Goal: Information Seeking & Learning: Learn about a topic

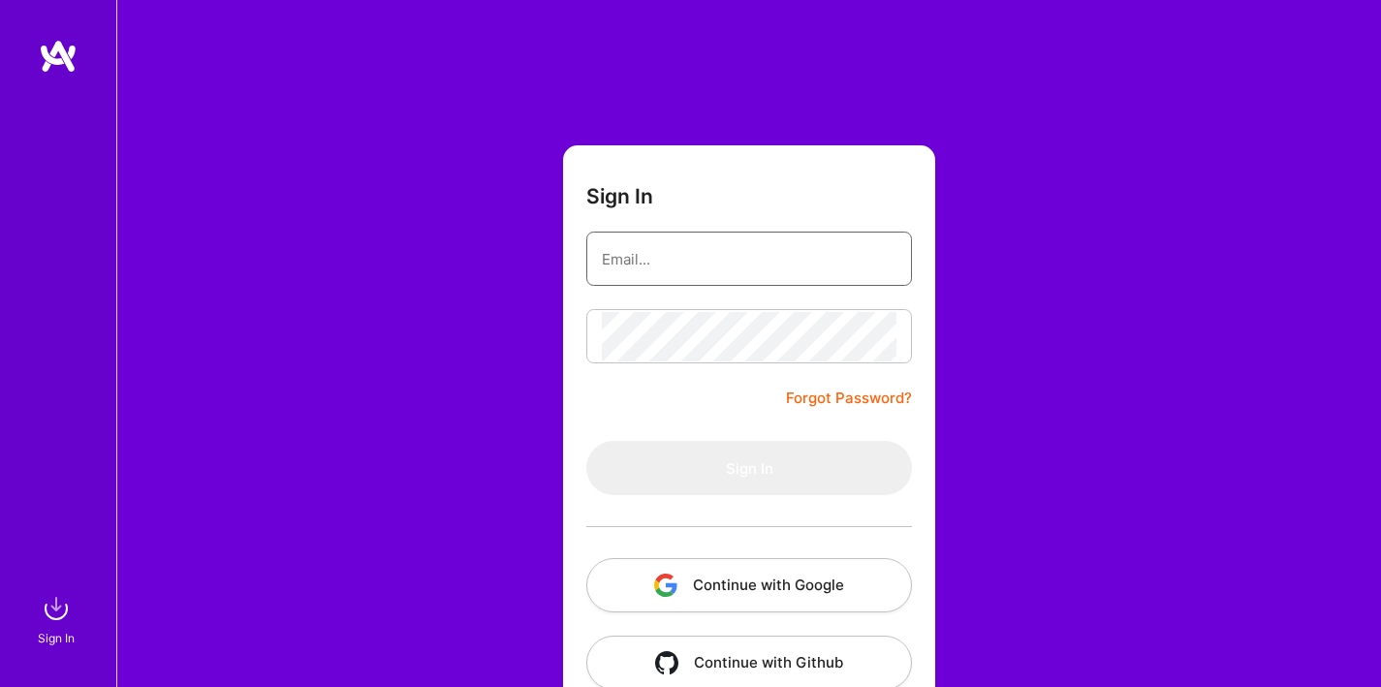
type input "[EMAIL_ADDRESS][DOMAIN_NAME]"
click at [833, 458] on button "Sign In" at bounding box center [749, 468] width 326 height 54
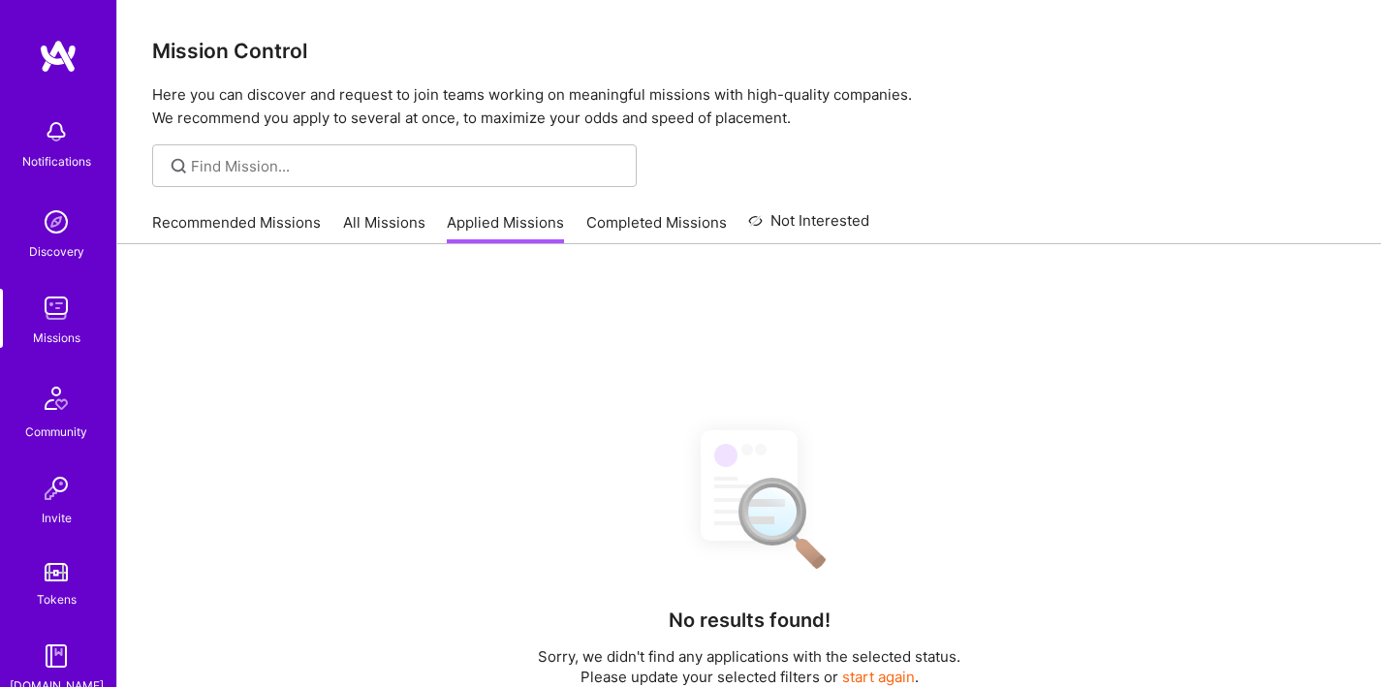
click at [769, 472] on div "No results found! Sorry, we didn't find any applications with the selected stat…" at bounding box center [749, 688] width 1194 height 550
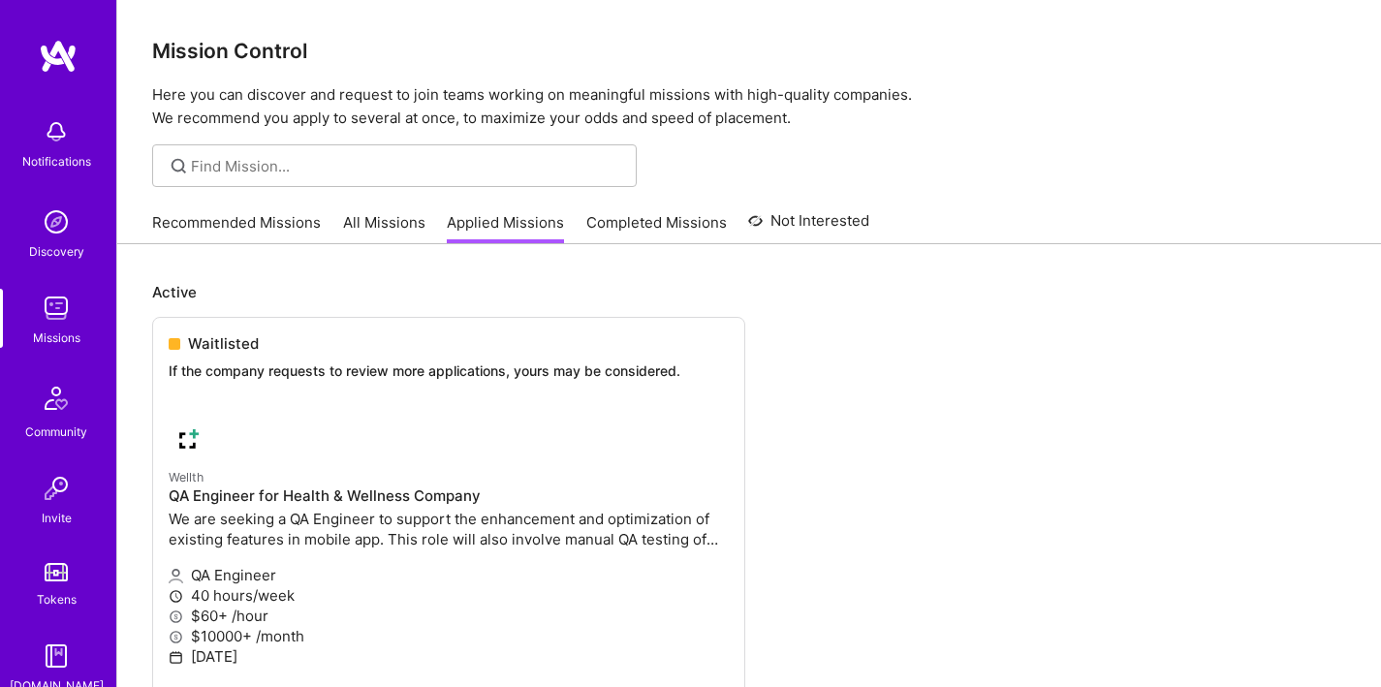
click at [400, 225] on link "All Missions" at bounding box center [384, 228] width 82 height 32
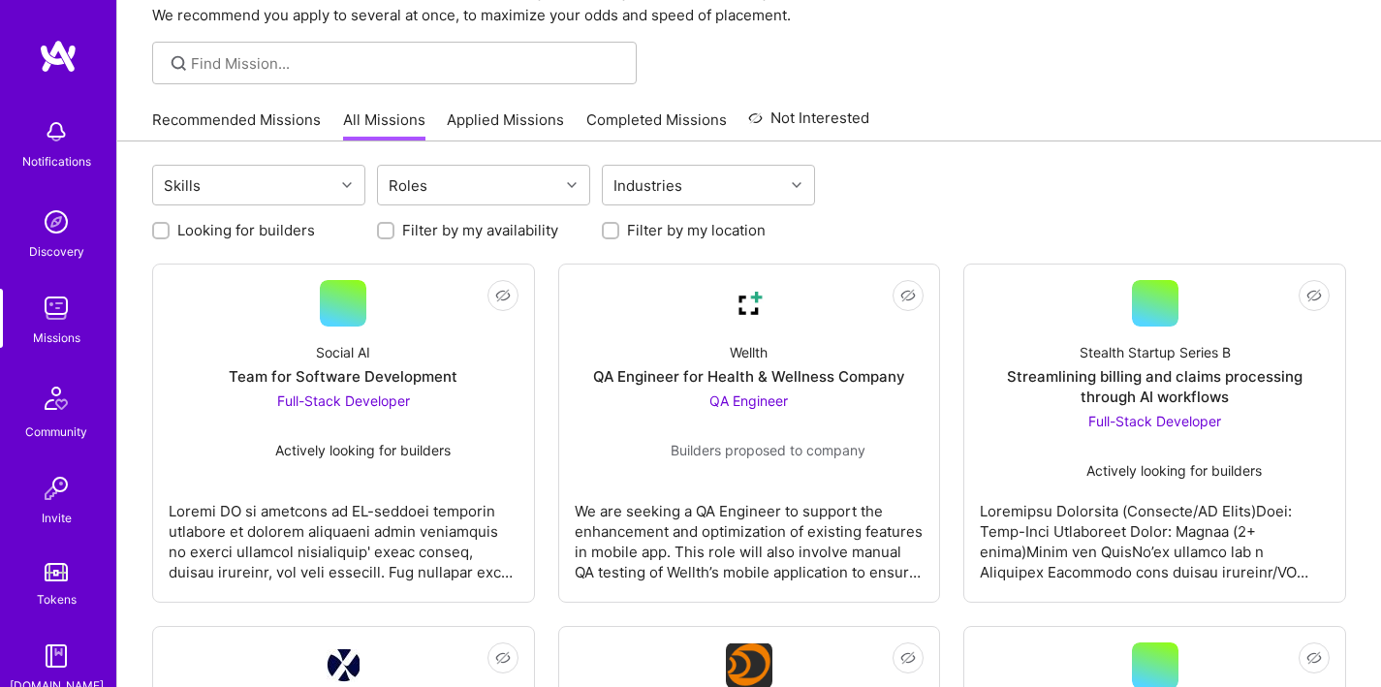
scroll to position [104, 0]
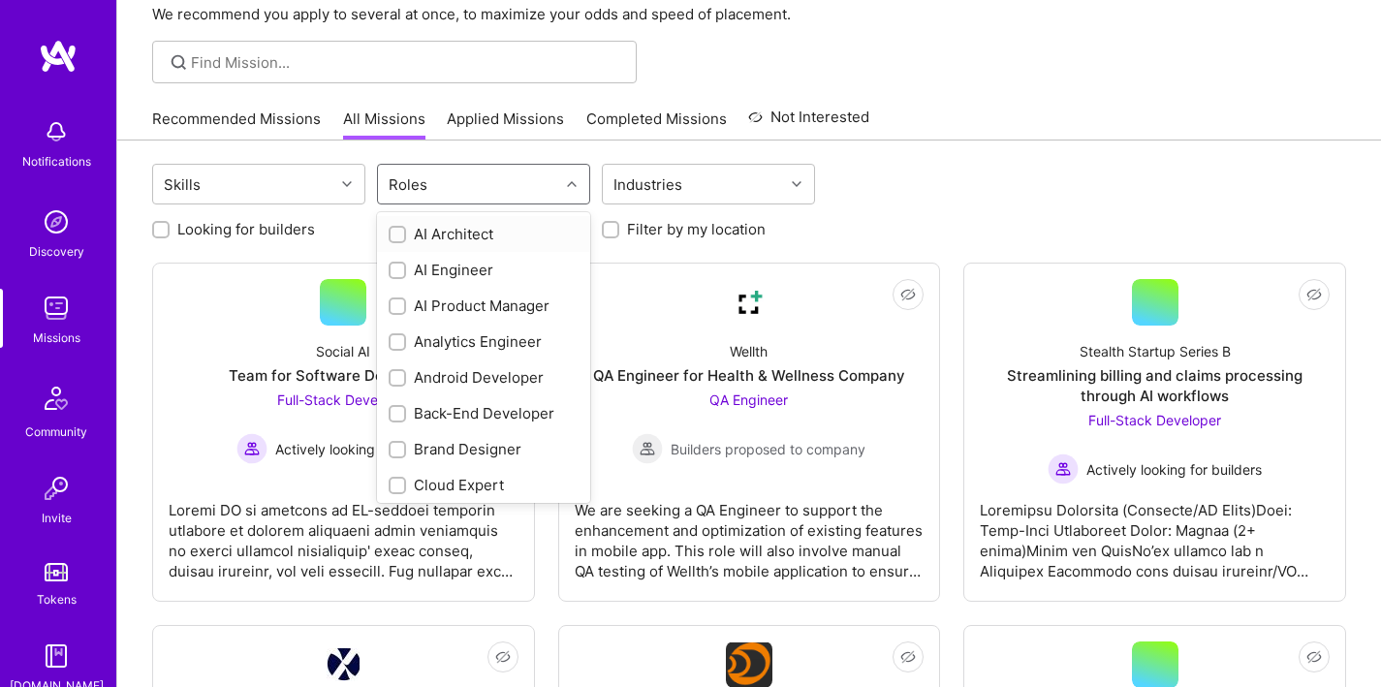
click at [479, 191] on div "Roles" at bounding box center [468, 184] width 181 height 39
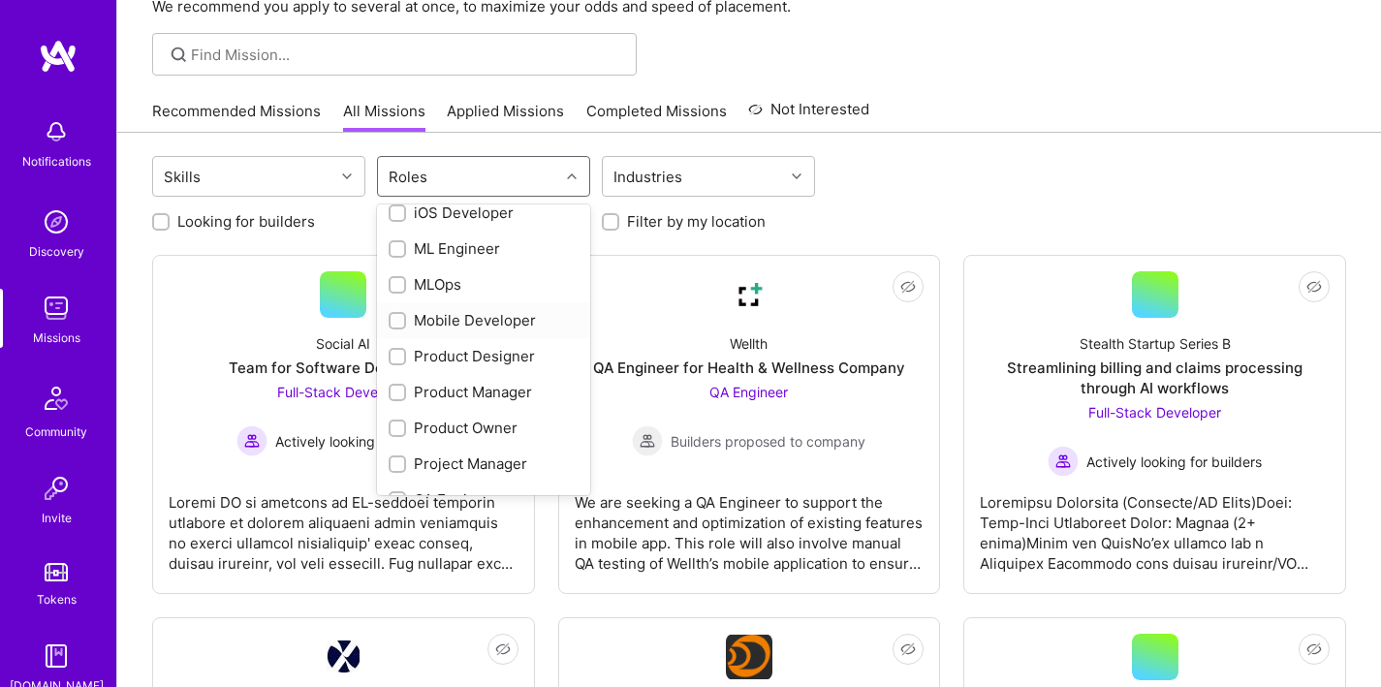
scroll to position [820, 0]
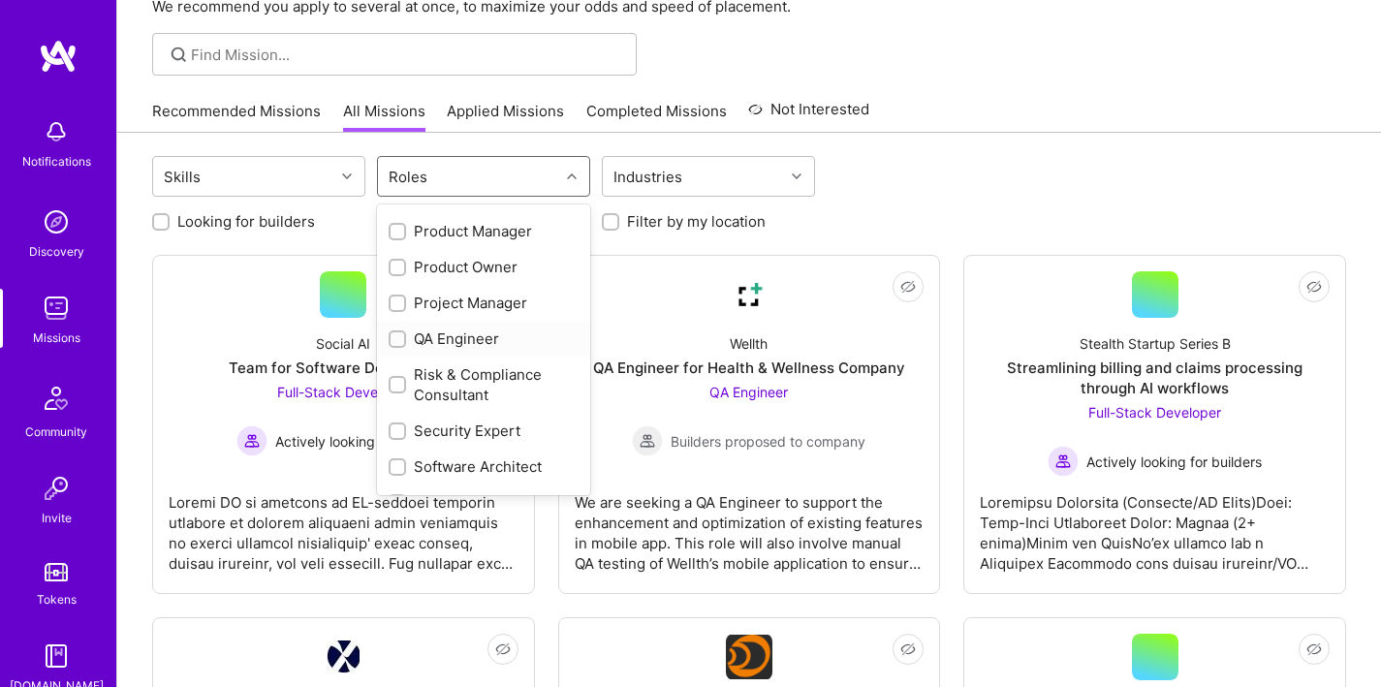
click at [393, 338] on input "checkbox" at bounding box center [400, 340] width 14 height 14
checkbox input "true"
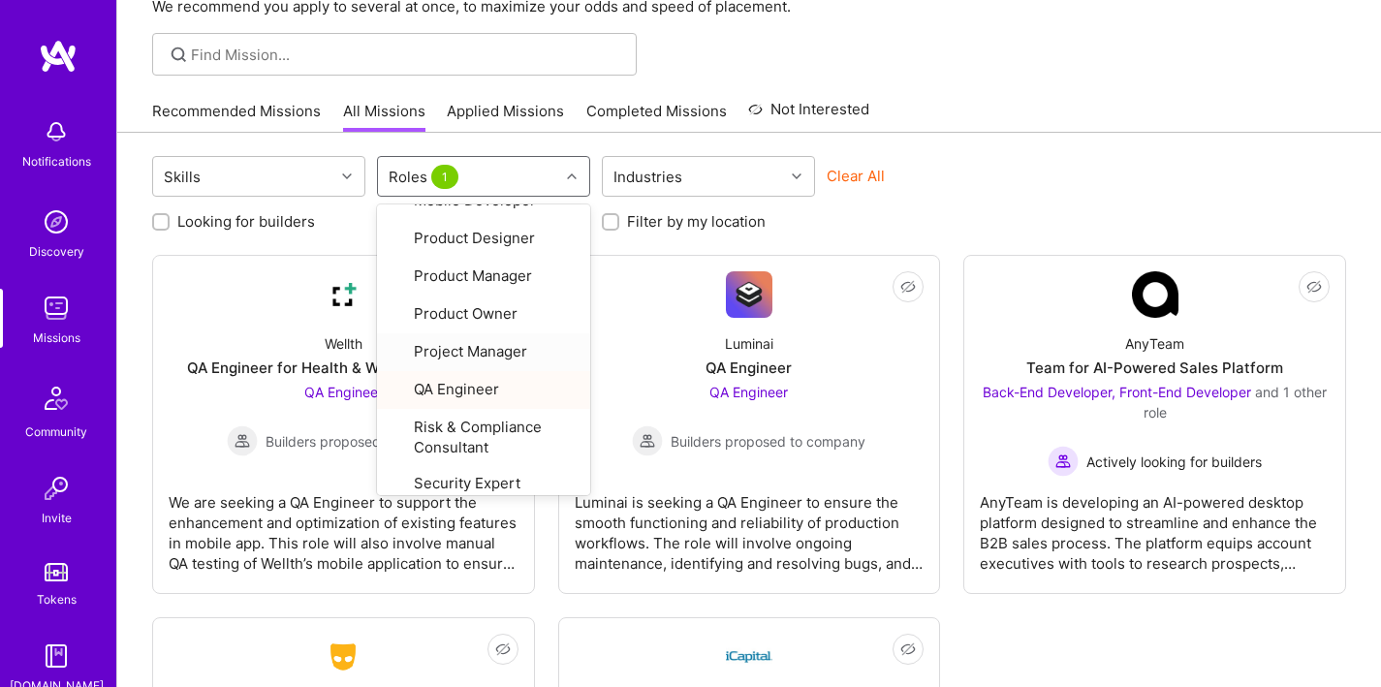
click at [977, 170] on div "Clear All" at bounding box center [933, 184] width 213 height 36
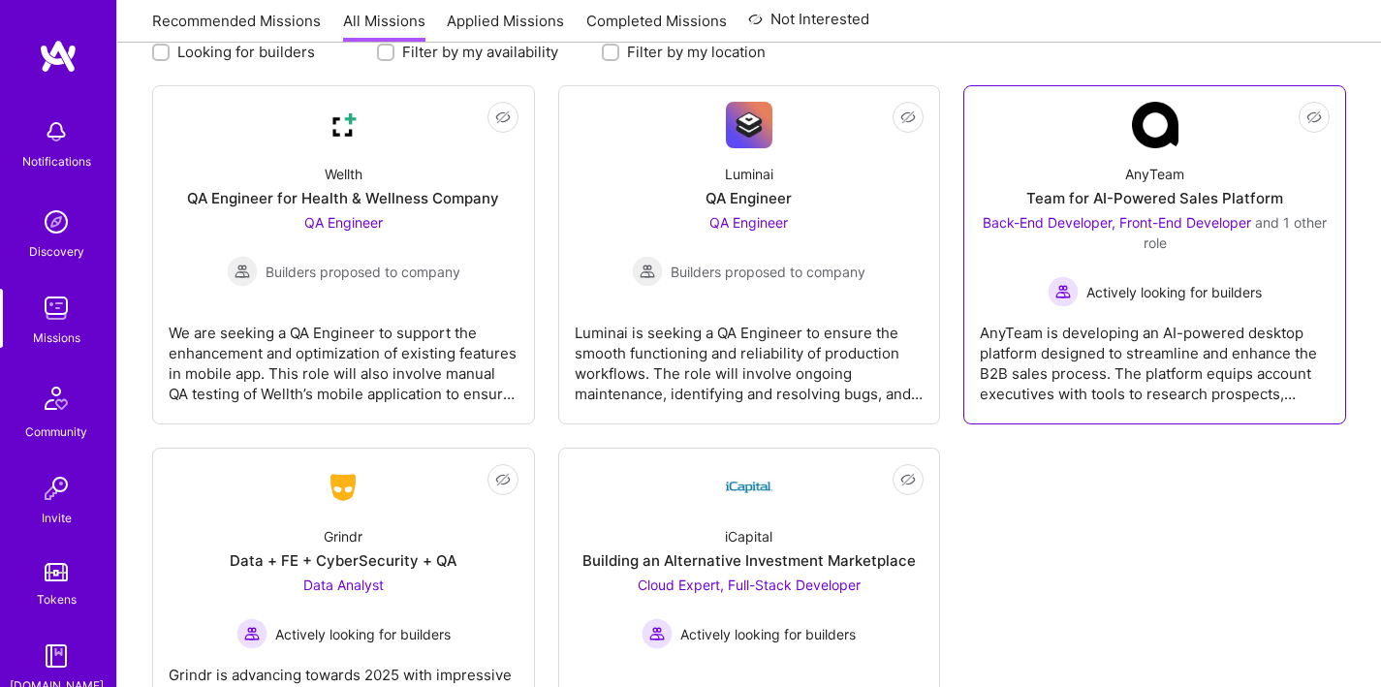
scroll to position [204, 0]
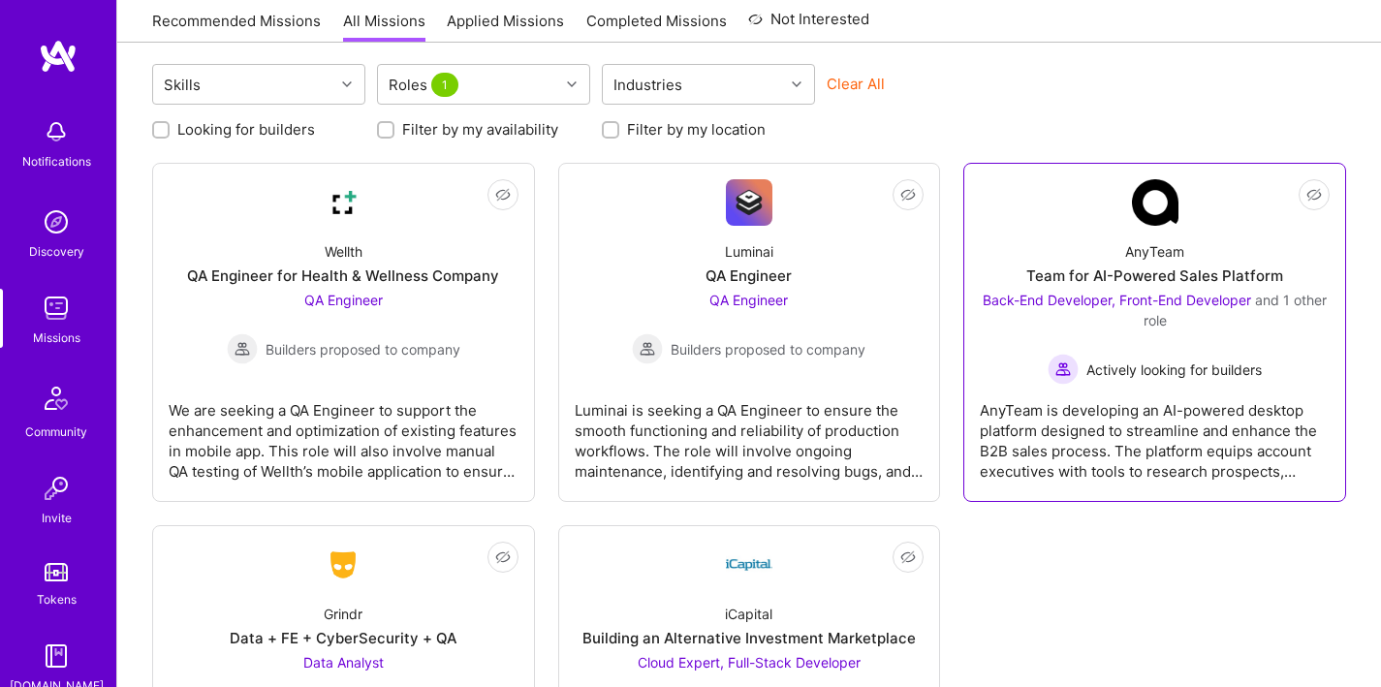
click at [1165, 261] on div "AnyTeam" at bounding box center [1154, 251] width 59 height 20
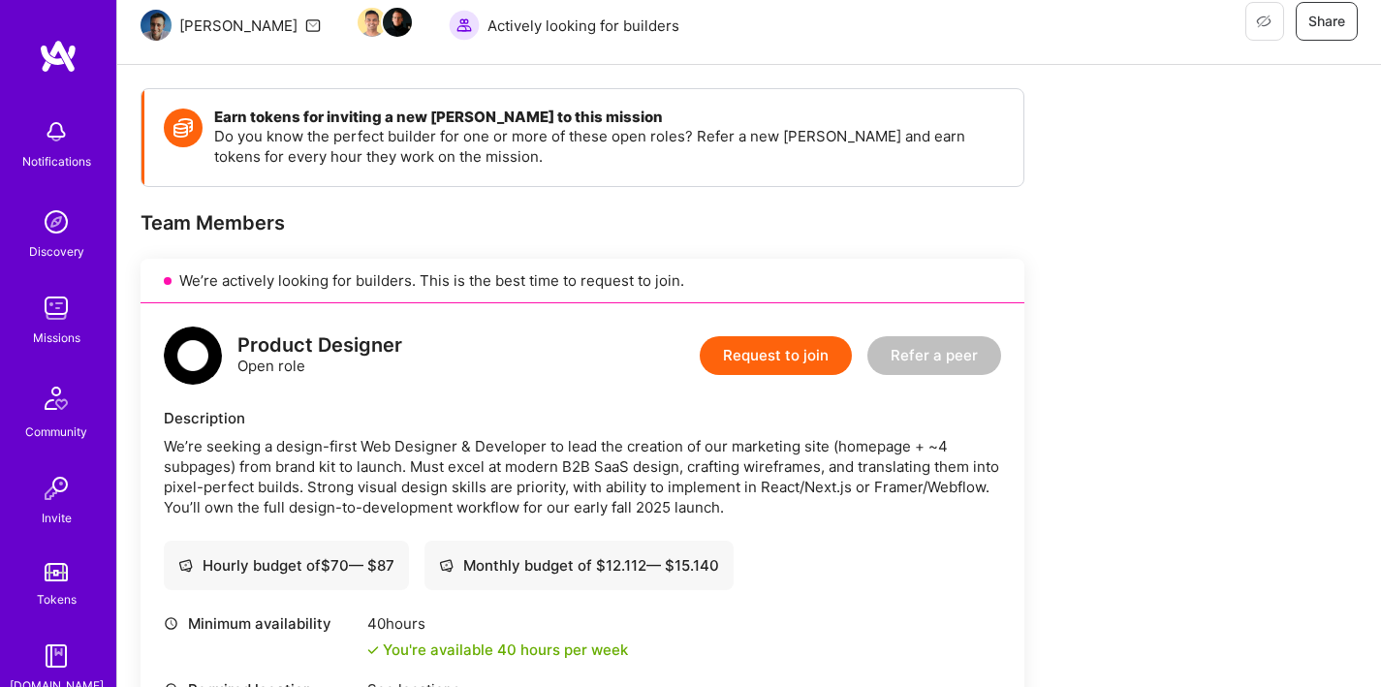
scroll to position [109, 0]
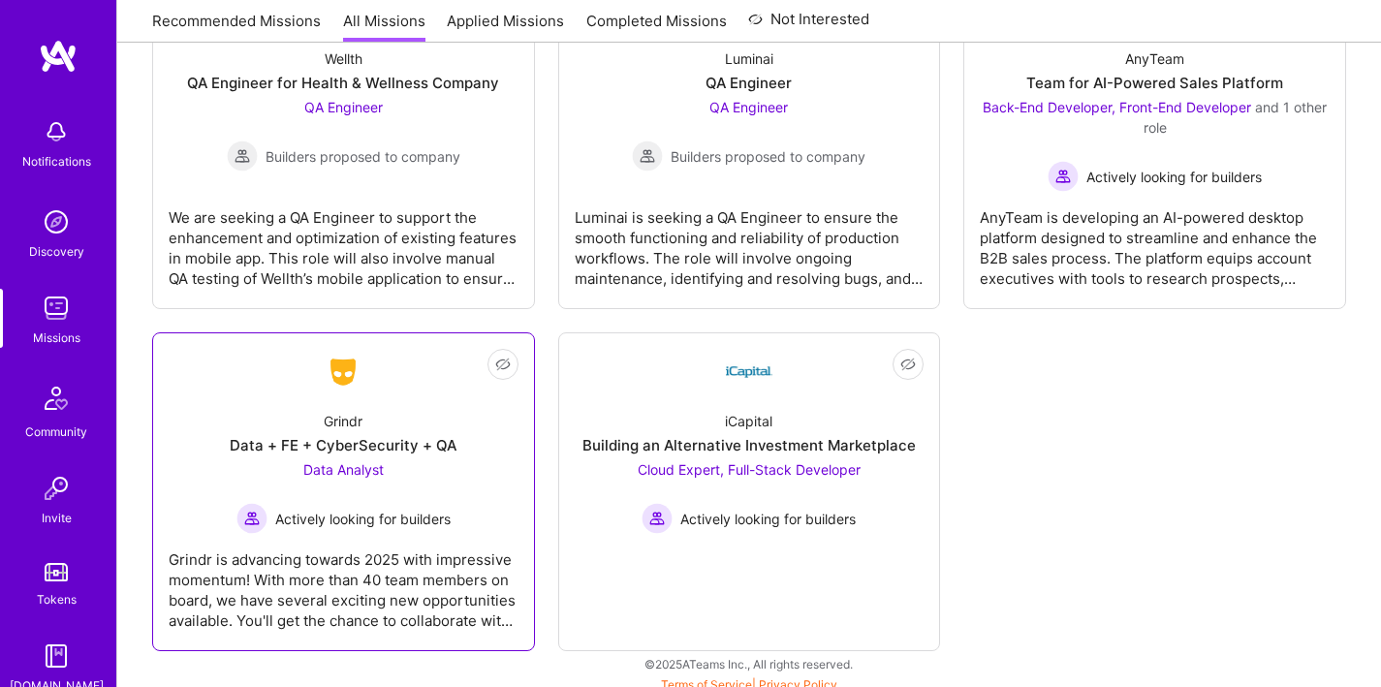
scroll to position [407, 0]
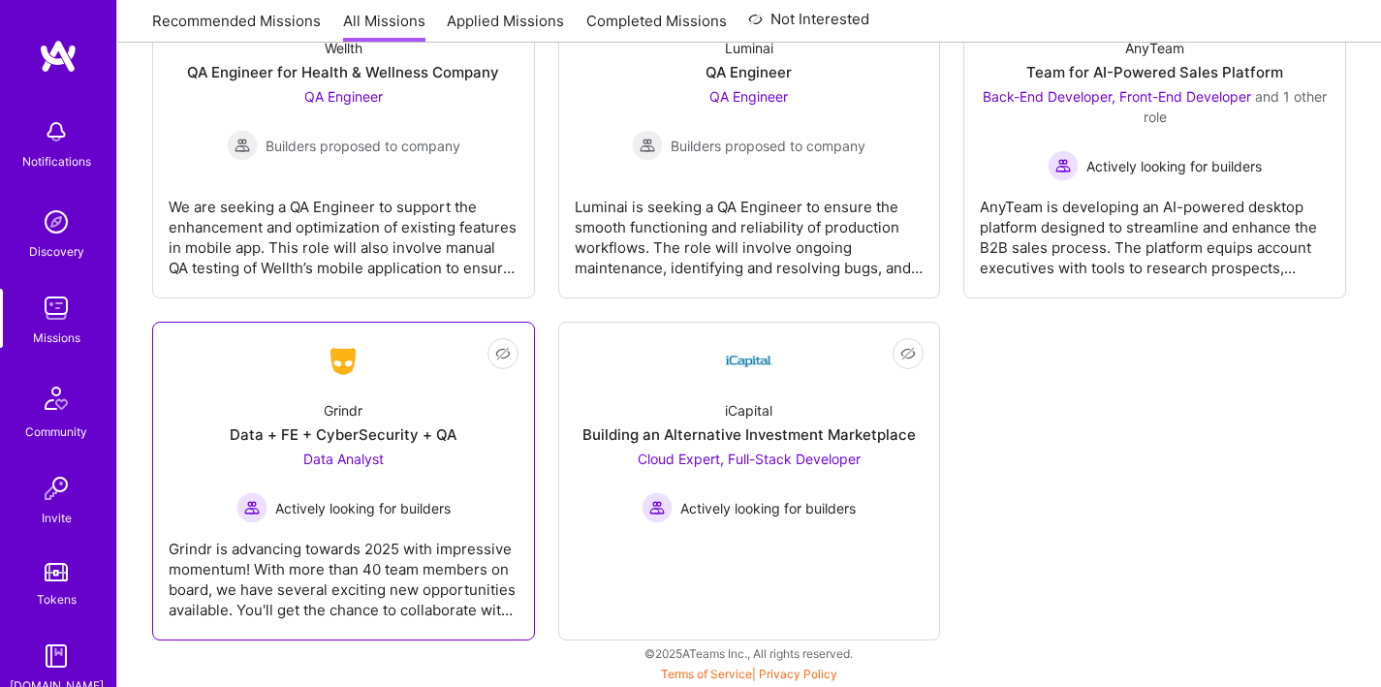
click at [409, 475] on div "Data Analyst Actively looking for builders" at bounding box center [343, 486] width 214 height 75
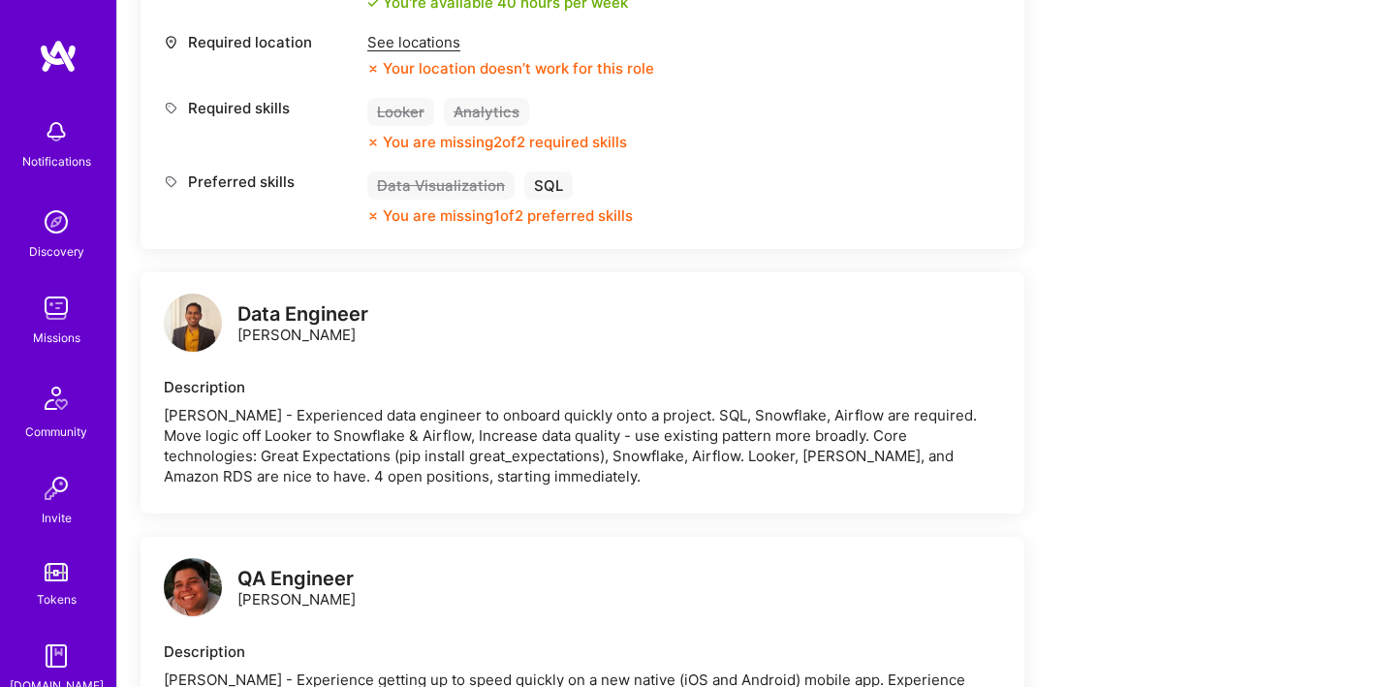
scroll to position [1335, 0]
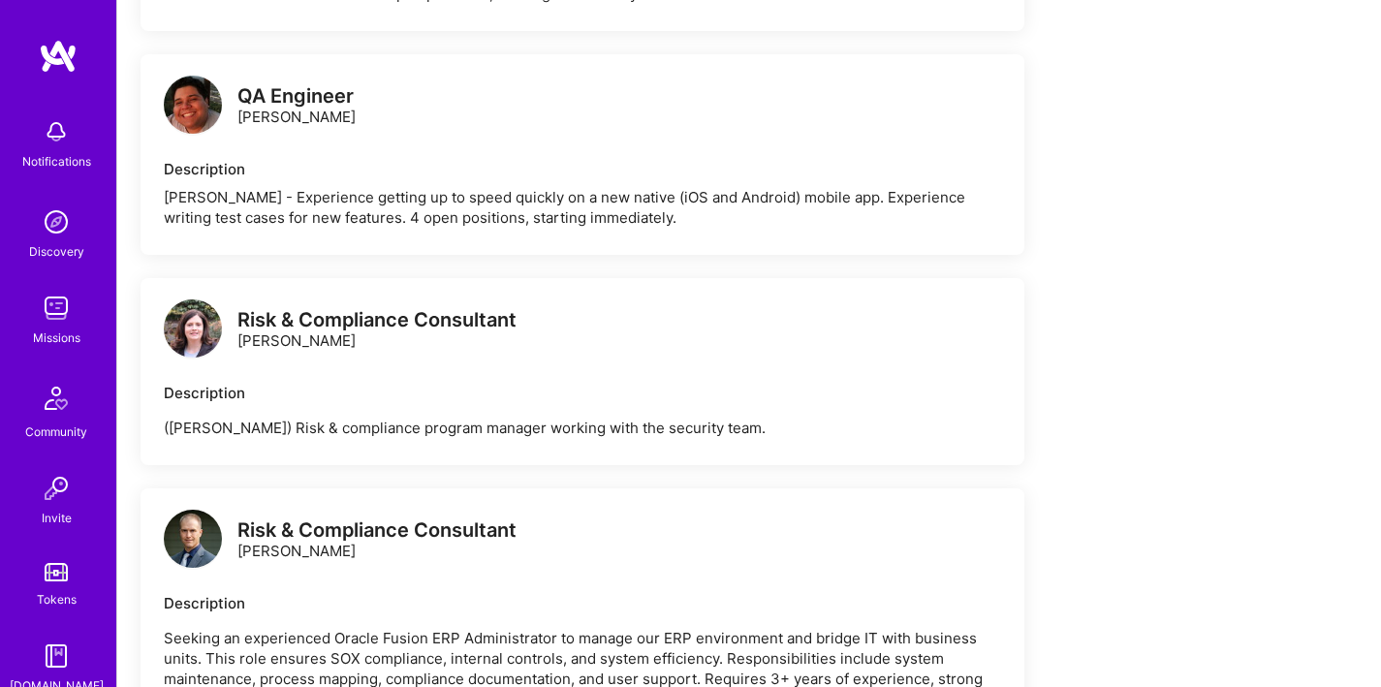
click at [304, 200] on div "[PERSON_NAME] - Experience getting up to speed quickly on a new native (iOS and…" at bounding box center [582, 207] width 837 height 41
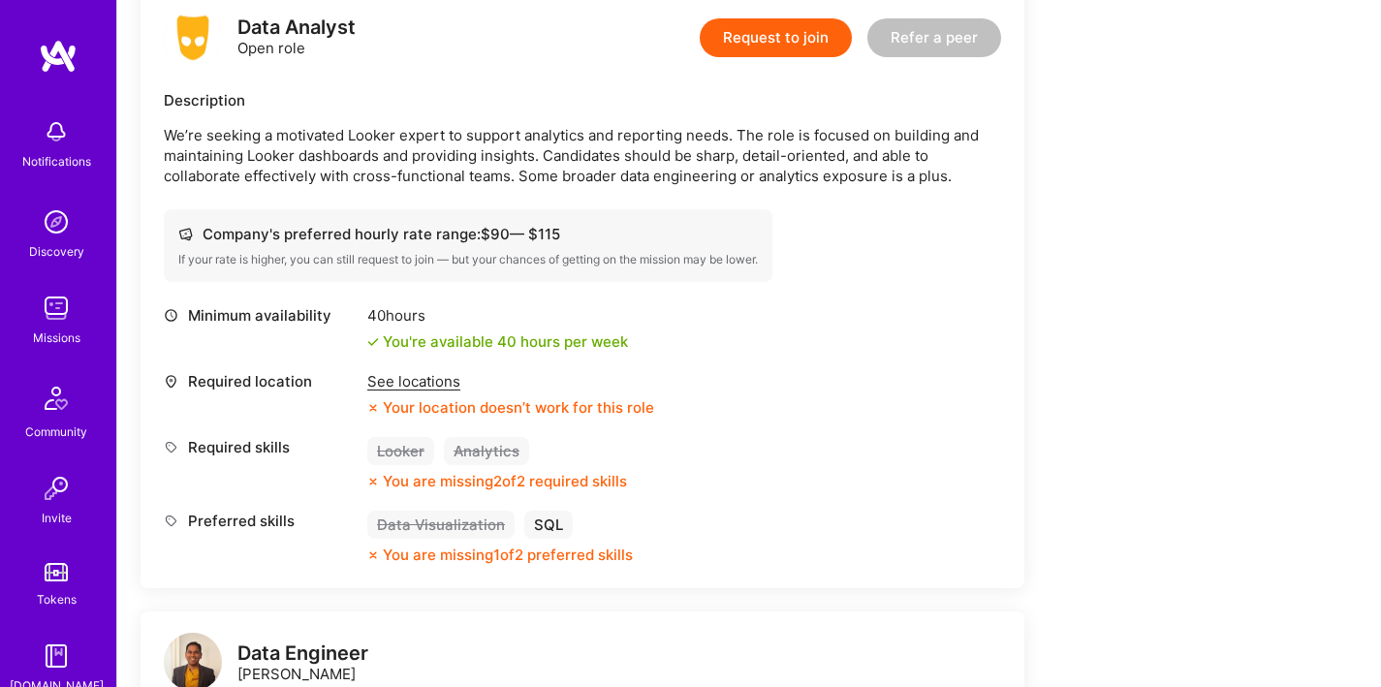
scroll to position [0, 0]
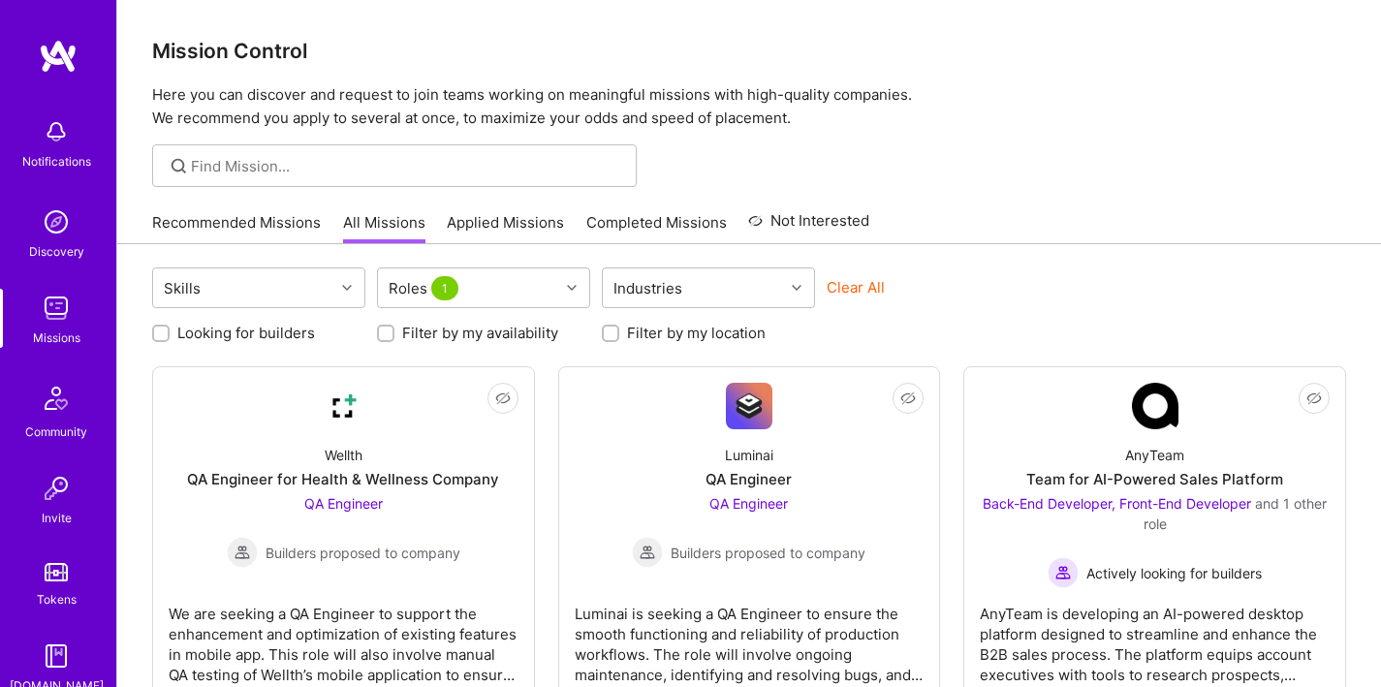
scroll to position [407, 0]
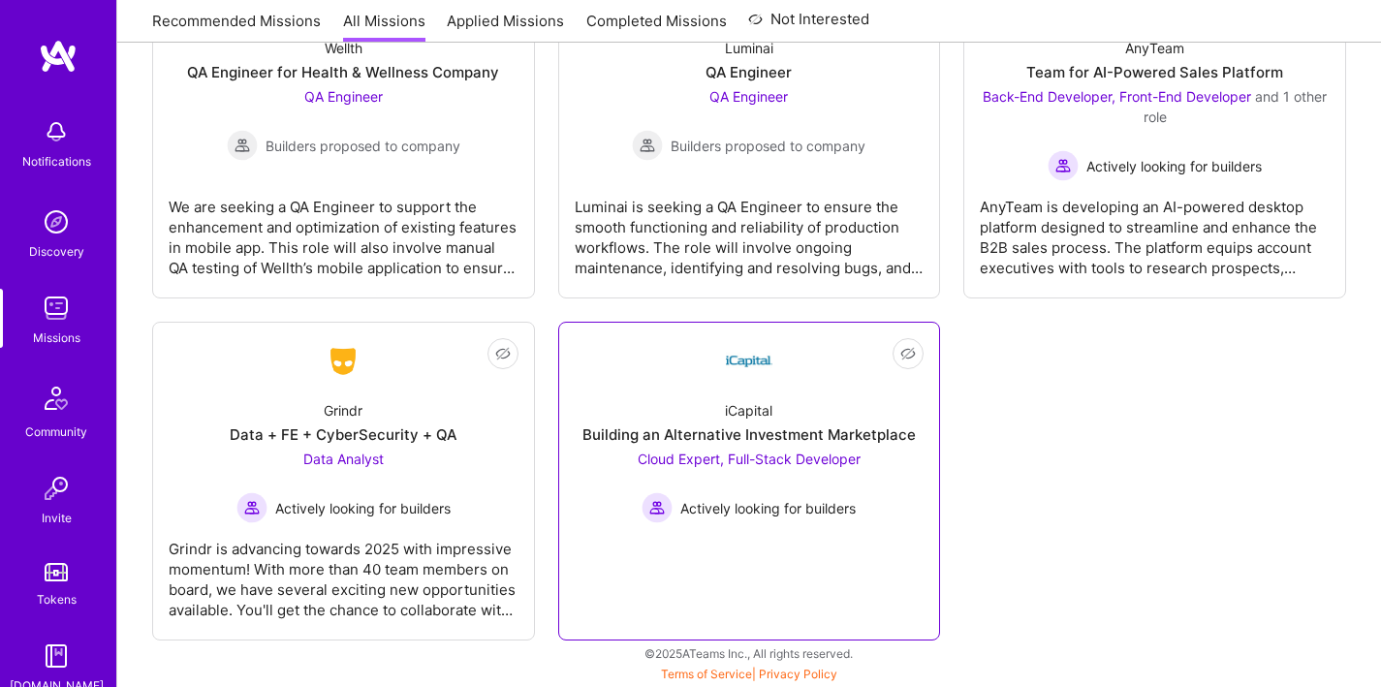
click at [825, 436] on div "Building an Alternative Investment Marketplace" at bounding box center [748, 434] width 333 height 20
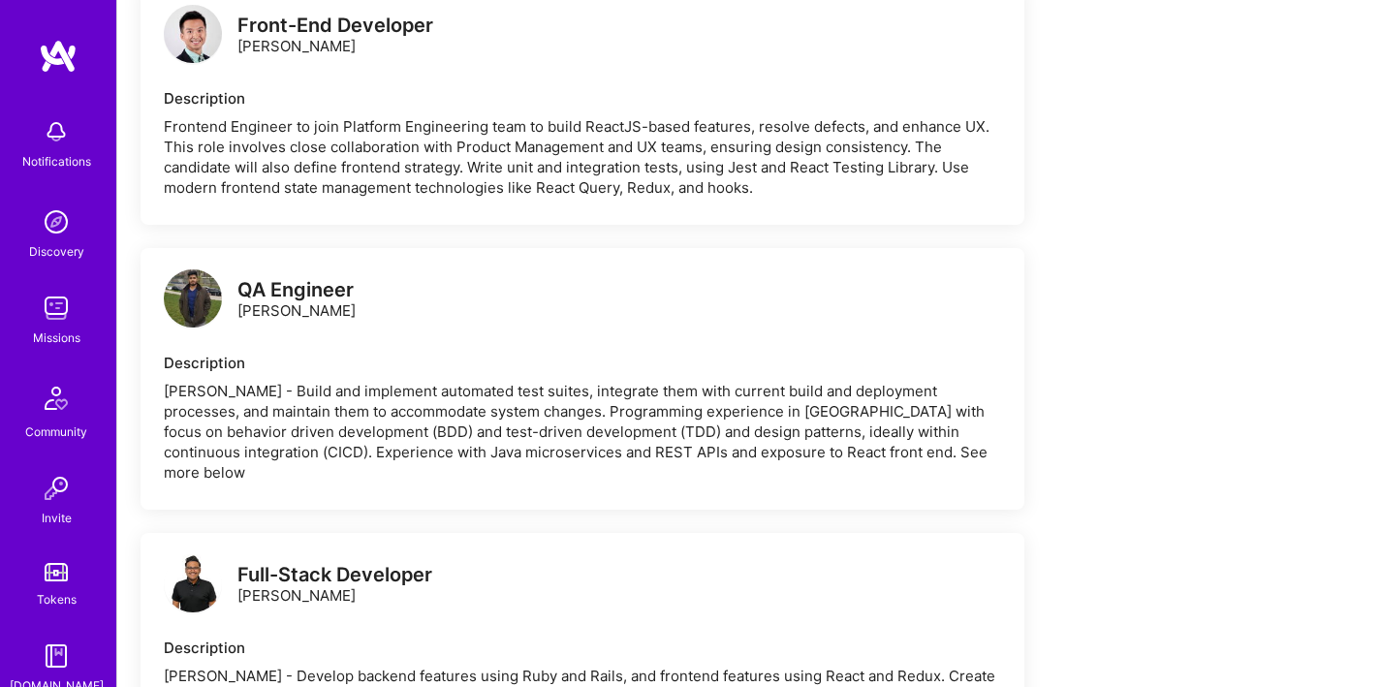
scroll to position [2202, 0]
